Goal: Task Accomplishment & Management: Manage account settings

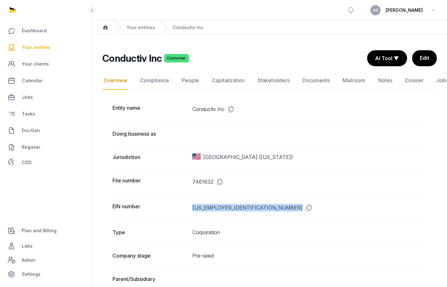
click at [28, 50] on span "Your entities" at bounding box center [36, 47] width 29 height 8
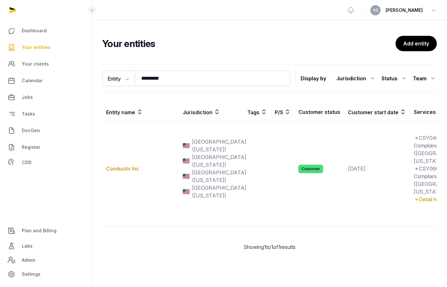
click at [47, 47] on span "Your entities" at bounding box center [36, 47] width 29 height 8
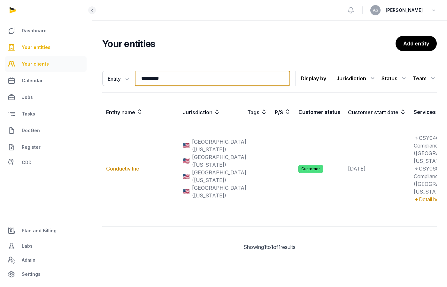
drag, startPoint x: 172, startPoint y: 82, endPoint x: 76, endPoint y: 60, distance: 98.0
click at [76, 60] on div "Dashboard Your entities Your clients Calendar Jobs Tasks DocGen Register CDD Pl…" at bounding box center [223, 143] width 447 height 287
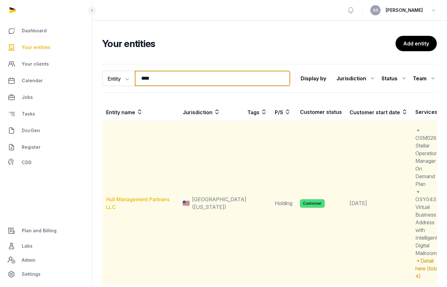
type input "****"
click at [132, 201] on link "Hull Management Partners LLC" at bounding box center [137, 203] width 63 height 14
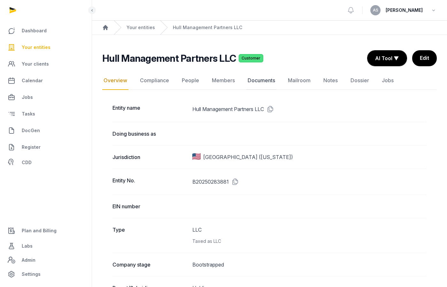
click at [258, 81] on link "Documents" at bounding box center [261, 80] width 30 height 19
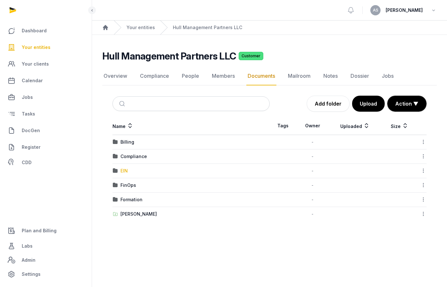
click at [122, 172] on div "EIN" at bounding box center [123, 170] width 7 height 6
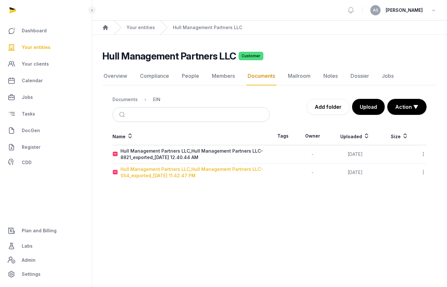
click at [173, 168] on div "Hull Management Partners LLC_Hull Management Partners LLC- SS4_exported_[DATE] …" at bounding box center [194, 172] width 149 height 13
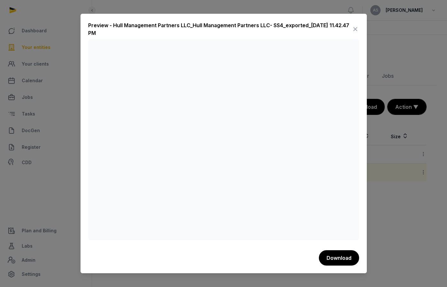
click at [353, 30] on icon at bounding box center [355, 29] width 8 height 10
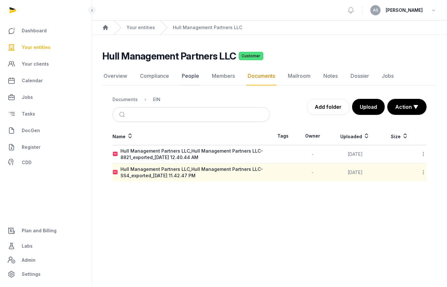
click at [188, 73] on link "People" at bounding box center [191, 76] width 20 height 19
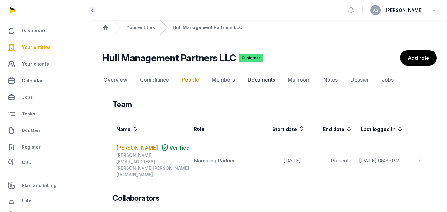
click at [259, 78] on link "Documents" at bounding box center [261, 80] width 30 height 19
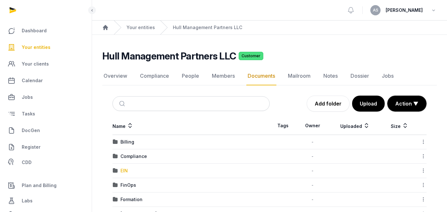
click at [126, 169] on div "EIN" at bounding box center [123, 170] width 7 height 6
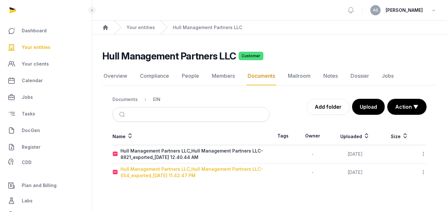
click at [170, 169] on div "Hull Management Partners LLC_Hull Management Partners LLC- SS4_exported_[DATE] …" at bounding box center [194, 172] width 149 height 13
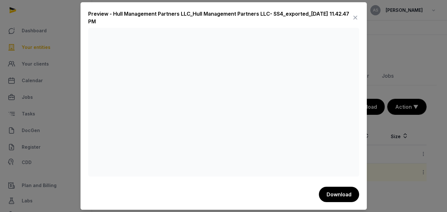
click at [358, 19] on icon at bounding box center [355, 17] width 8 height 10
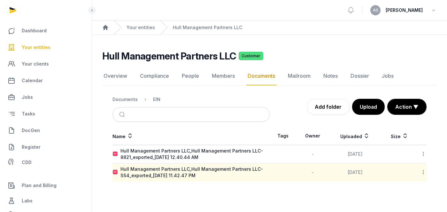
click at [261, 77] on link "Documents" at bounding box center [261, 76] width 30 height 19
click at [195, 76] on link "People" at bounding box center [191, 76] width 20 height 19
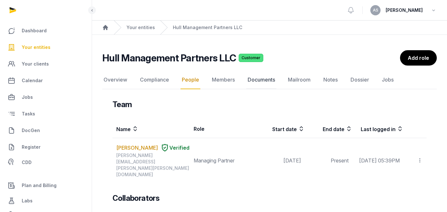
click at [257, 82] on link "Documents" at bounding box center [261, 80] width 30 height 19
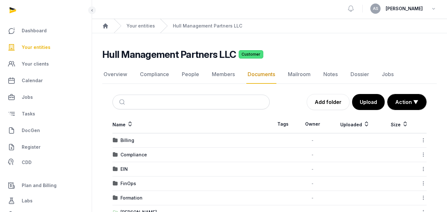
scroll to position [22, 0]
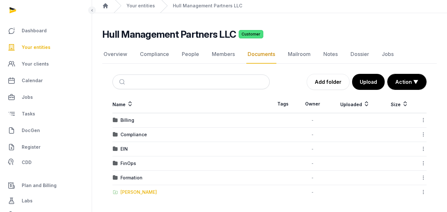
click at [143, 190] on div "[PERSON_NAME]" at bounding box center [138, 192] width 36 height 6
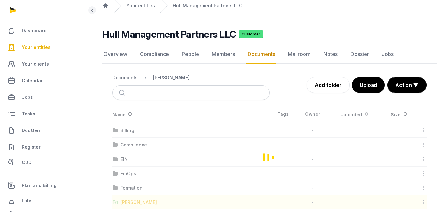
scroll to position [0, 0]
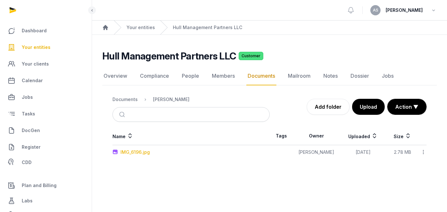
click at [129, 151] on div "IMG_6196.jpg" at bounding box center [134, 152] width 29 height 6
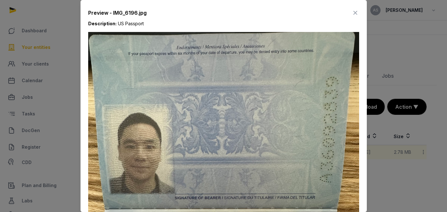
click at [355, 13] on icon at bounding box center [355, 13] width 8 height 10
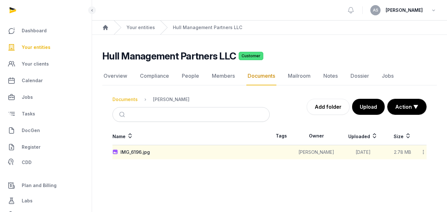
click at [129, 101] on div "Documents" at bounding box center [124, 99] width 25 height 6
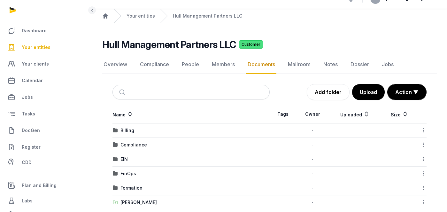
scroll to position [22, 0]
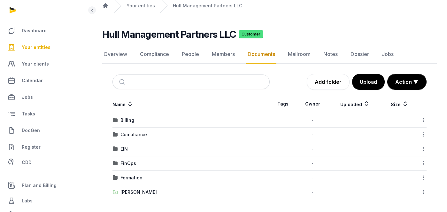
click at [424, 191] on icon at bounding box center [423, 192] width 6 height 7
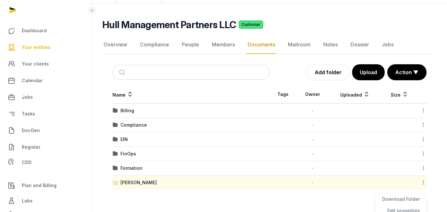
scroll to position [47, 0]
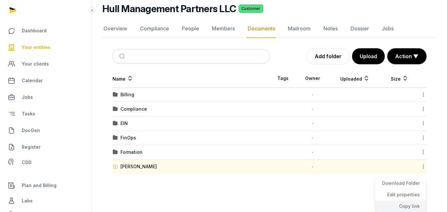
click at [395, 208] on div "Copy link" at bounding box center [400, 206] width 51 height 12
